Goal: Information Seeking & Learning: Learn about a topic

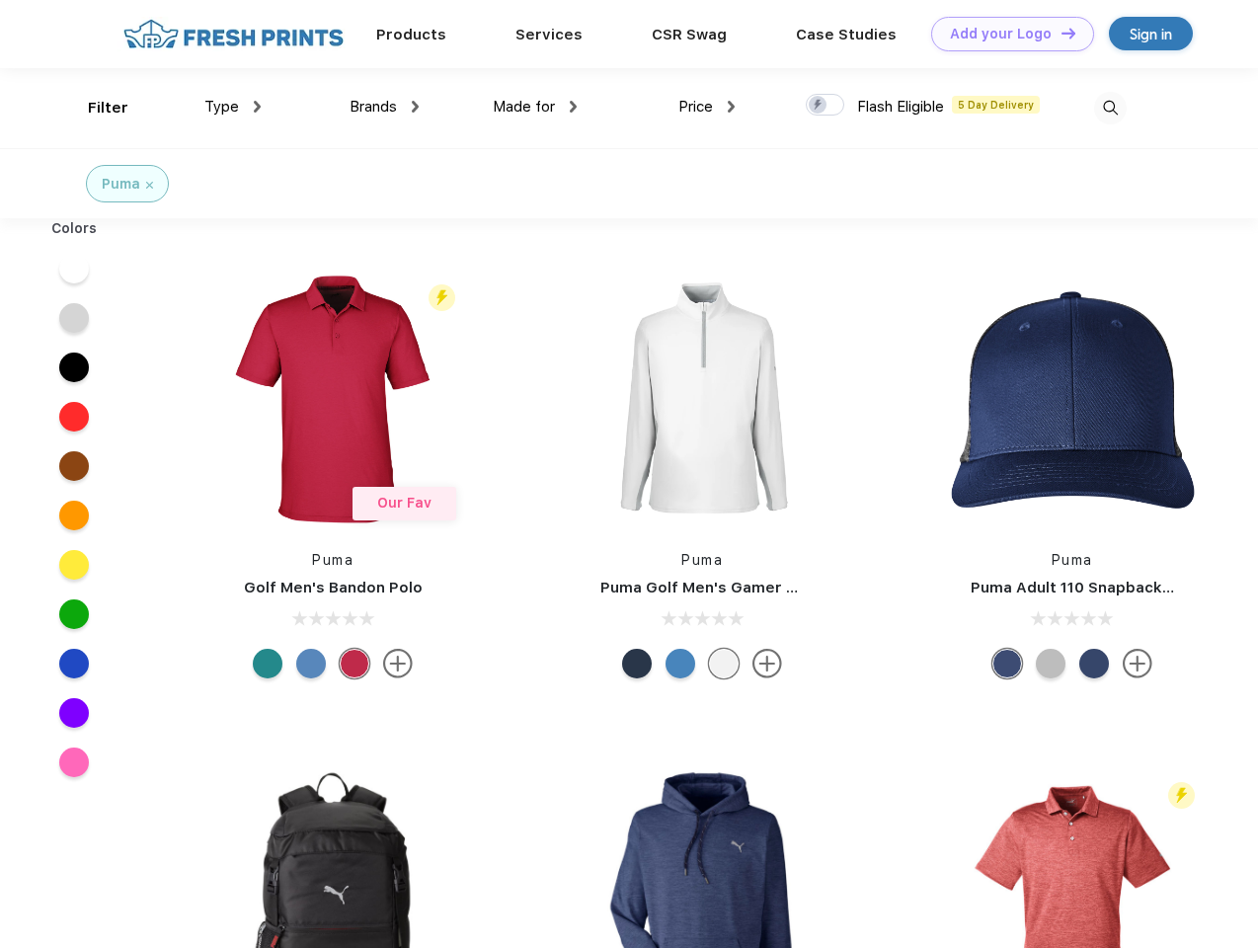
scroll to position [1, 0]
click at [1005, 34] on link "Add your Logo Design Tool" at bounding box center [1012, 34] width 163 height 35
click at [0, 0] on div "Design Tool" at bounding box center [0, 0] width 0 height 0
click at [1060, 33] on link "Add your Logo Design Tool" at bounding box center [1012, 34] width 163 height 35
click at [95, 108] on div "Filter" at bounding box center [108, 108] width 40 height 23
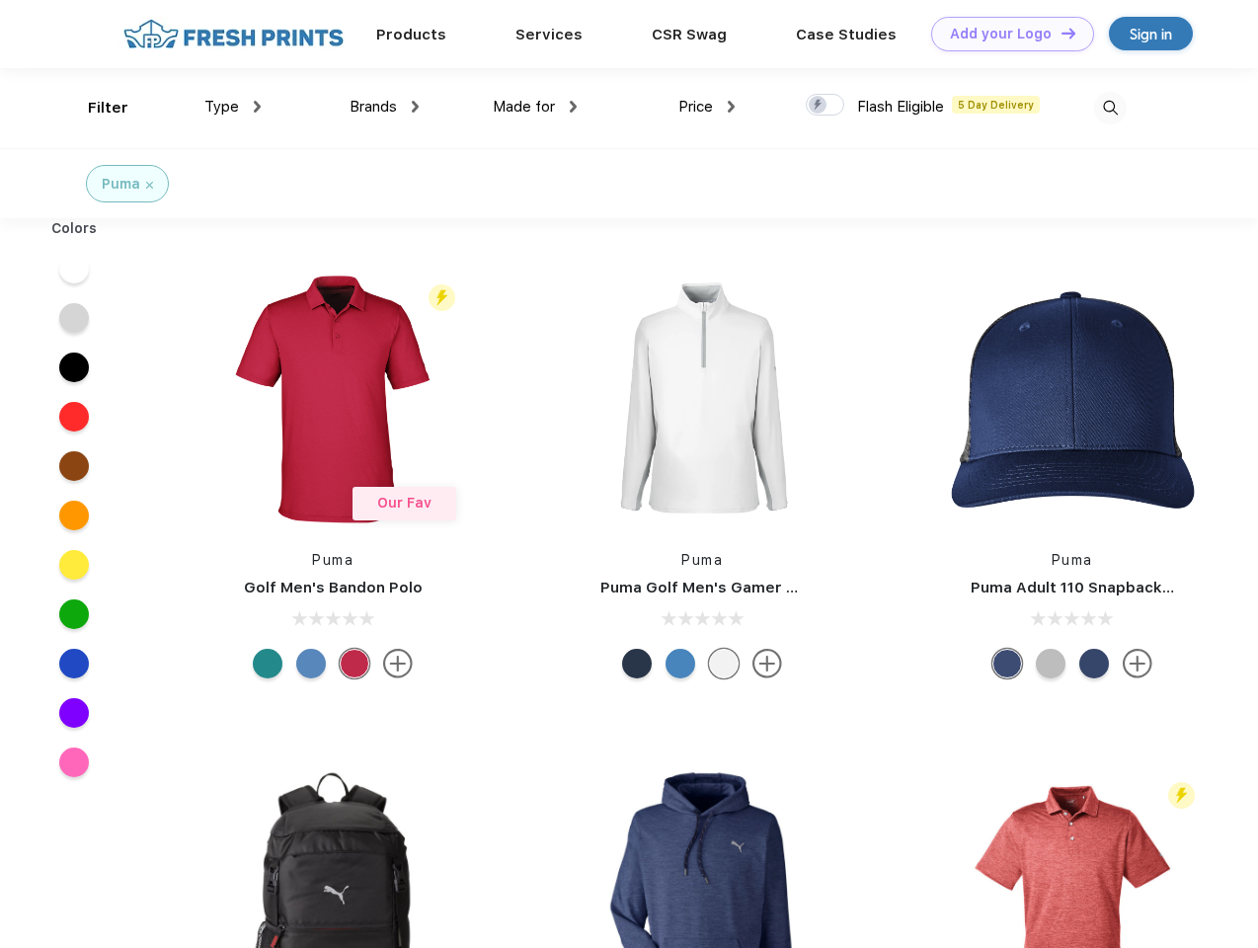
click at [233, 107] on span "Type" at bounding box center [221, 107] width 35 height 18
click at [384, 107] on span "Brands" at bounding box center [373, 107] width 47 height 18
click at [535, 107] on span "Made for" at bounding box center [524, 107] width 62 height 18
click at [707, 107] on span "Price" at bounding box center [696, 107] width 35 height 18
click at [826, 106] on div at bounding box center [825, 105] width 39 height 22
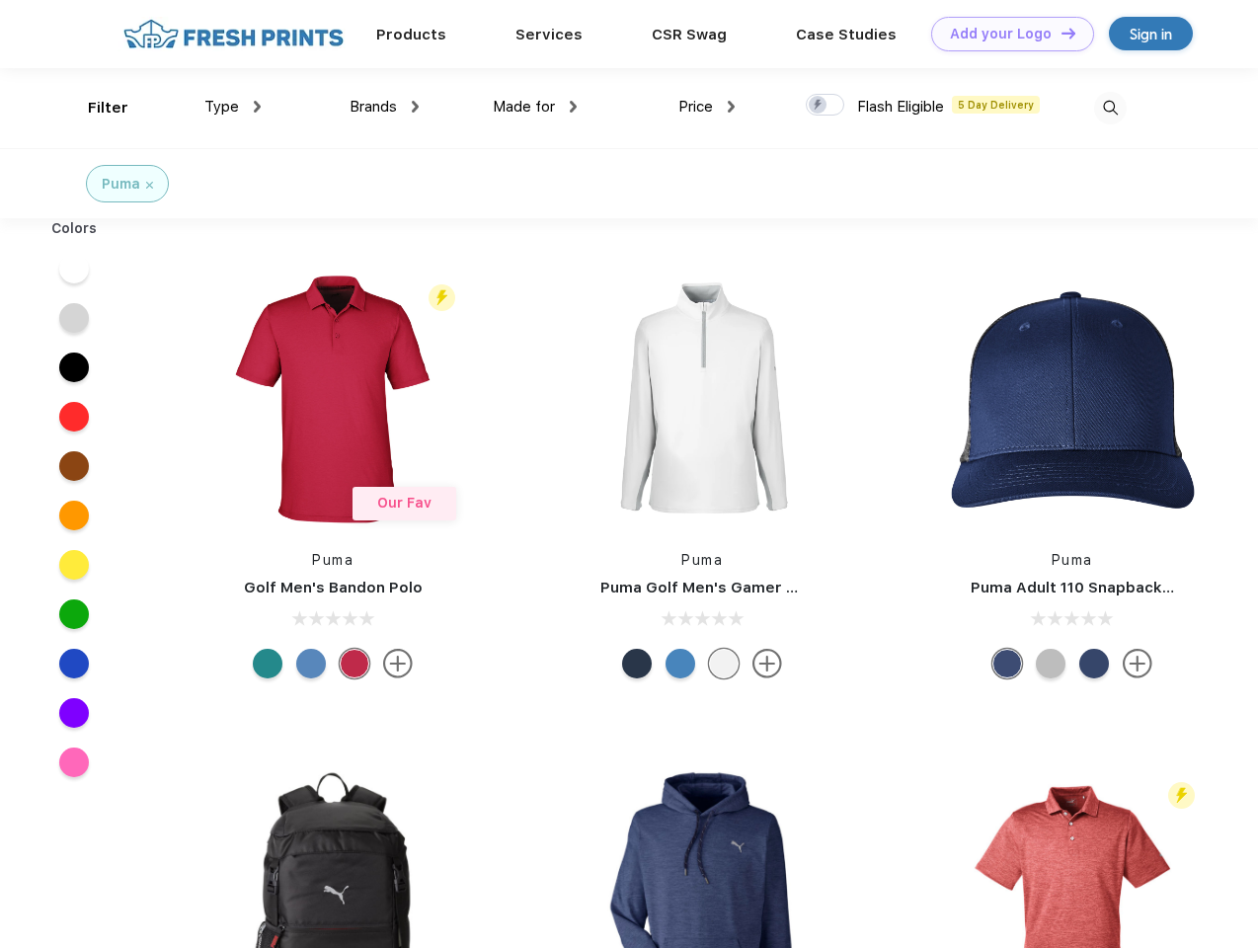
click at [819, 106] on input "checkbox" at bounding box center [812, 99] width 13 height 13
click at [1110, 108] on img at bounding box center [1110, 108] width 33 height 33
